Goal: Task Accomplishment & Management: Manage account settings

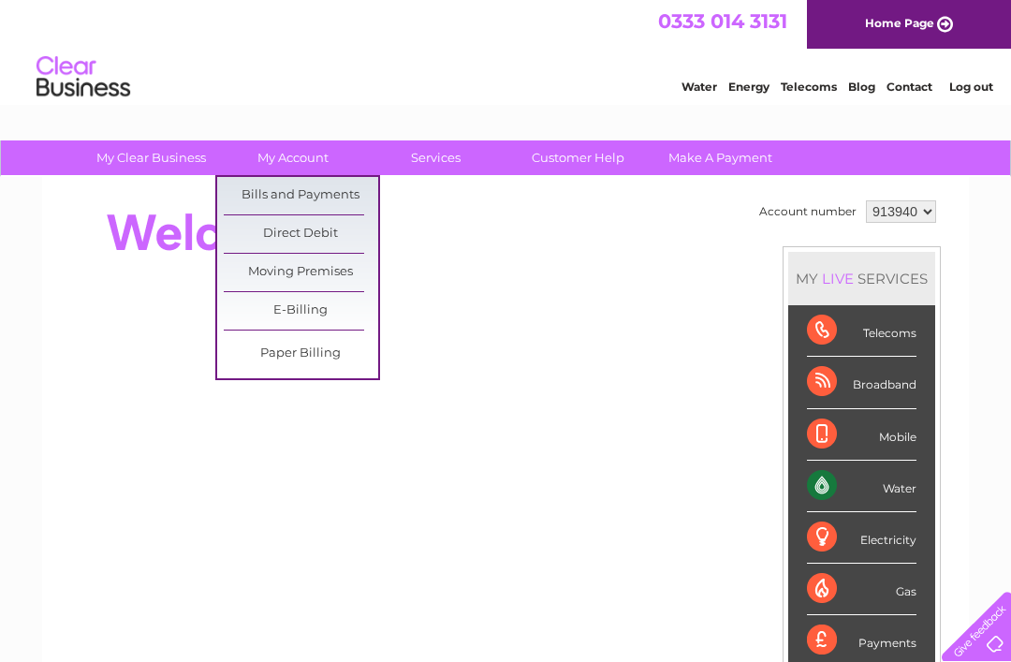
click at [325, 187] on link "Bills and Payments" at bounding box center [301, 195] width 154 height 37
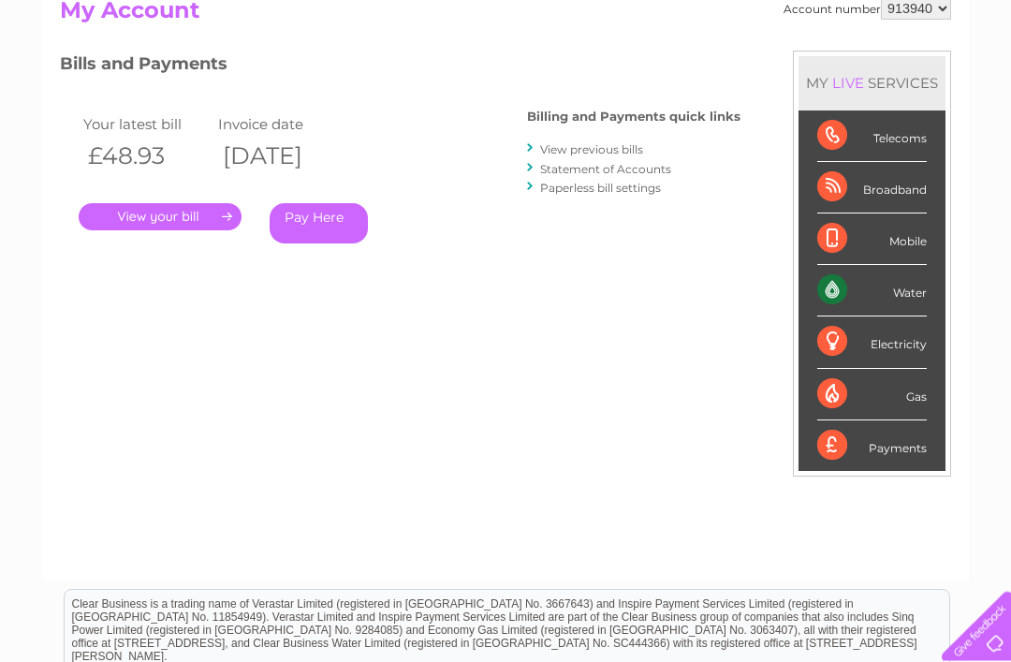
scroll to position [217, 0]
click at [231, 209] on link "." at bounding box center [160, 216] width 163 height 27
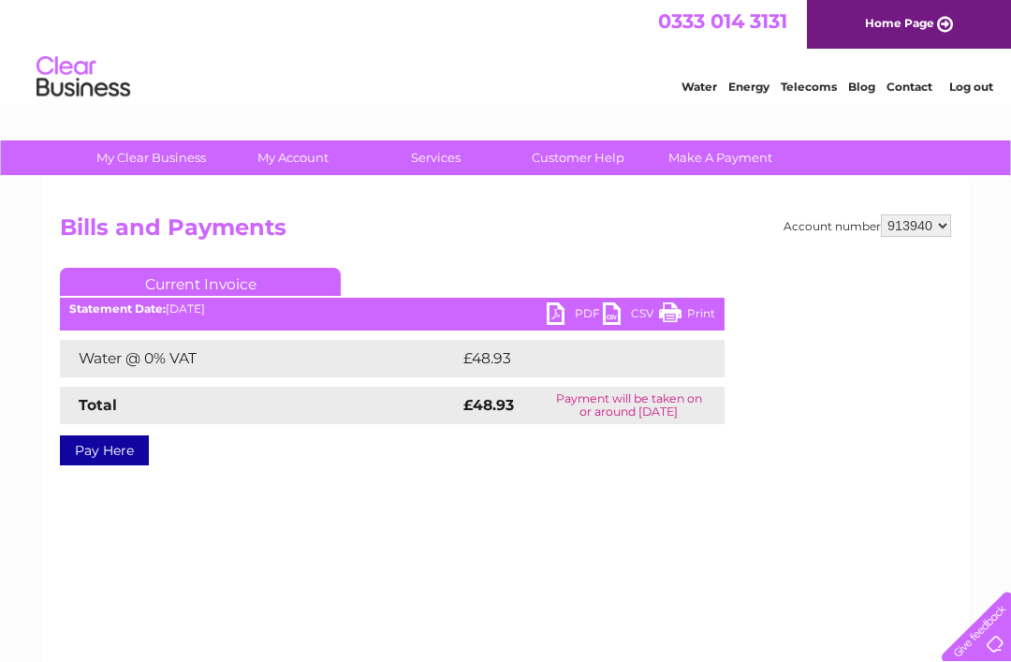
click at [568, 311] on link "PDF" at bounding box center [574, 315] width 56 height 27
click at [978, 70] on div "Water Energy Telecoms Blog Contact Log out" at bounding box center [827, 79] width 367 height 38
click at [973, 88] on link "Log out" at bounding box center [971, 87] width 44 height 14
